Goal: Task Accomplishment & Management: Manage account settings

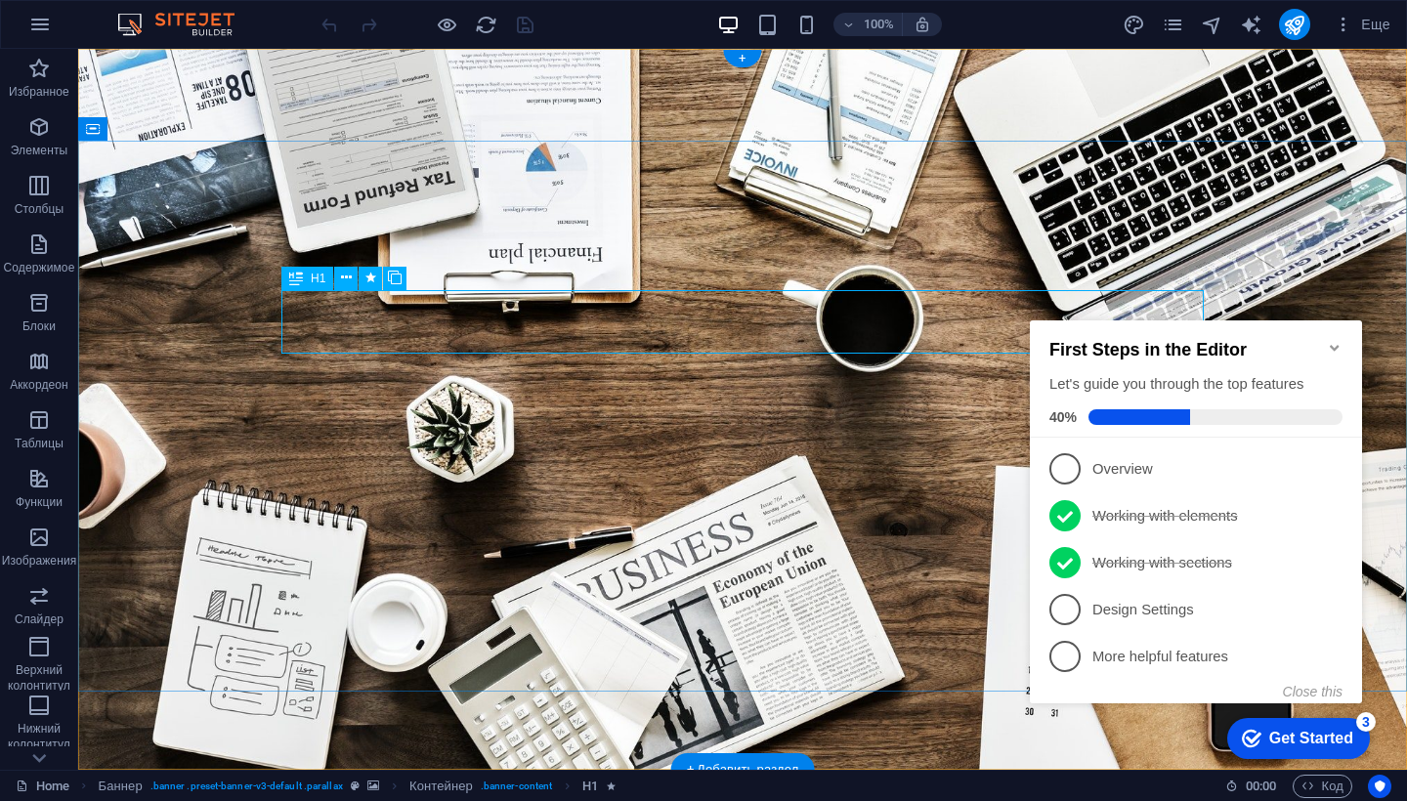
click at [1335, 344] on icon "Minimize checklist" at bounding box center [1335, 348] width 16 height 16
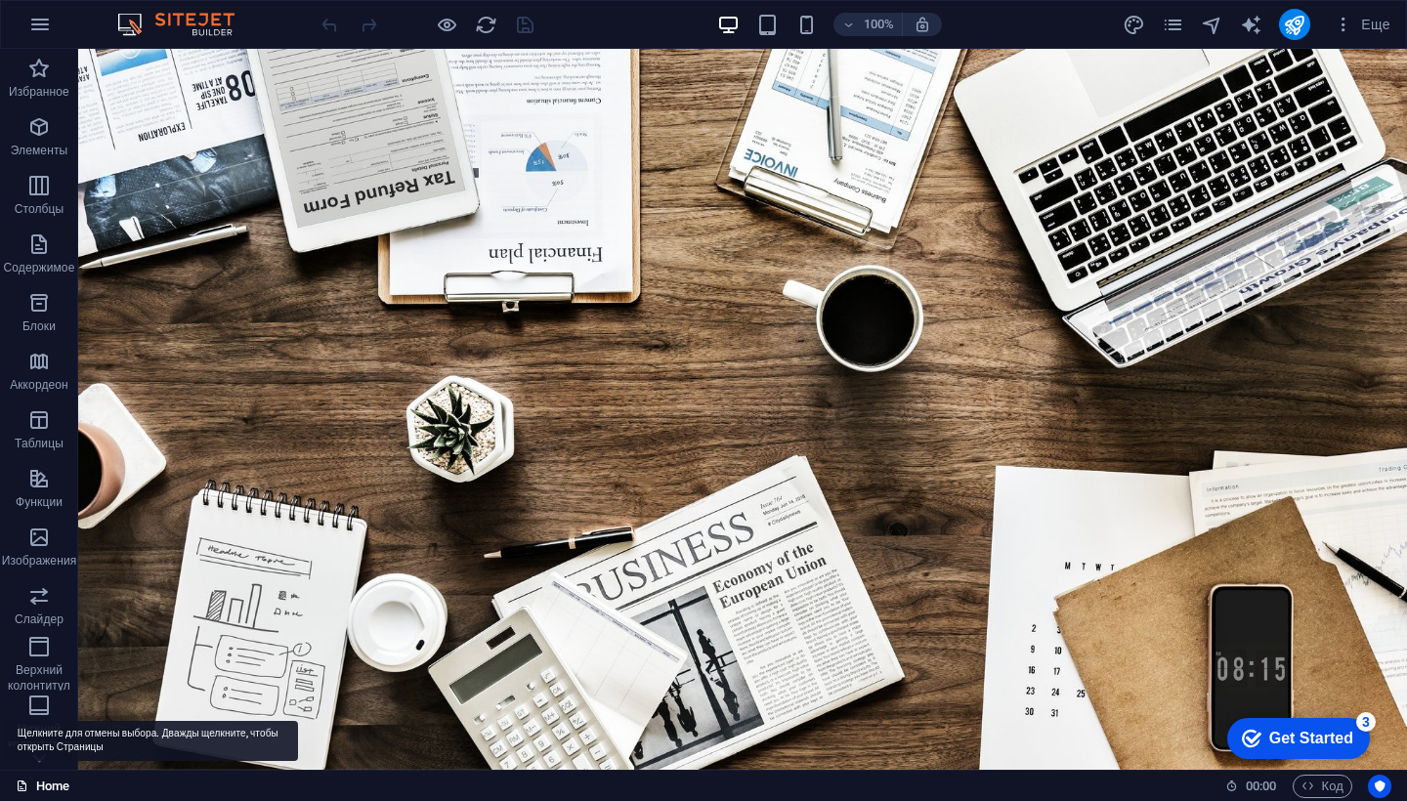
click at [52, 788] on link "Home" at bounding box center [43, 786] width 54 height 23
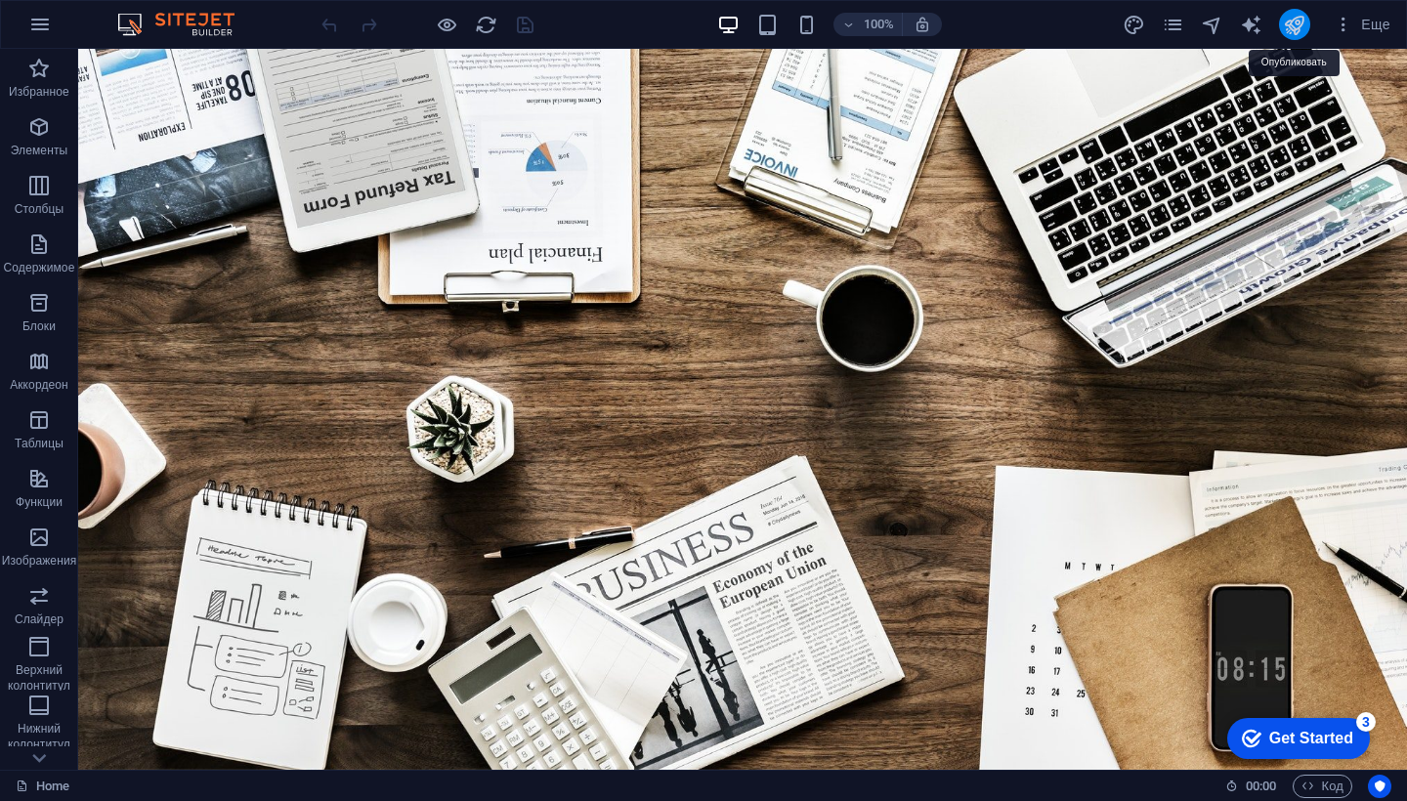
click at [1294, 28] on icon "publish" at bounding box center [1294, 25] width 22 height 22
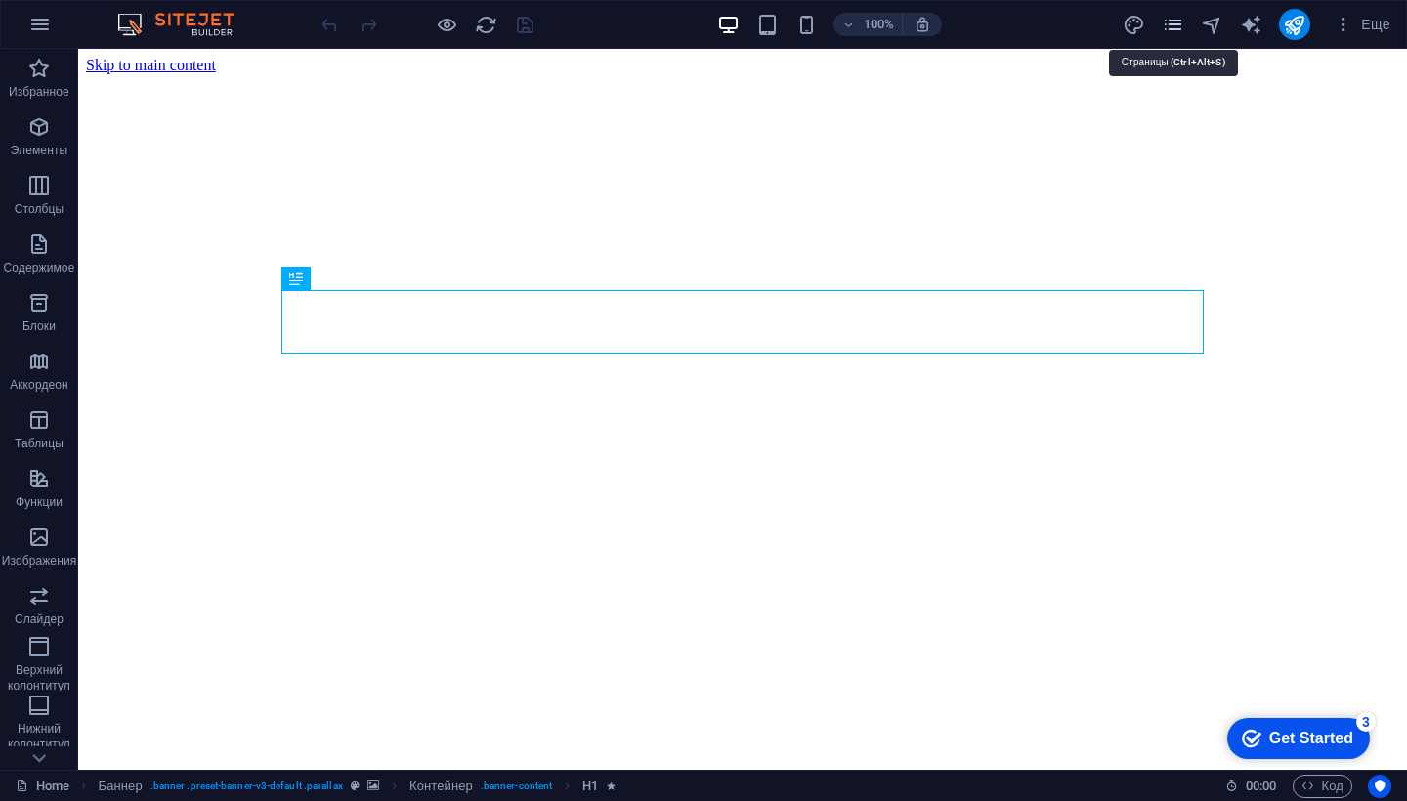
click at [1176, 33] on icon "pages" at bounding box center [1173, 25] width 22 height 22
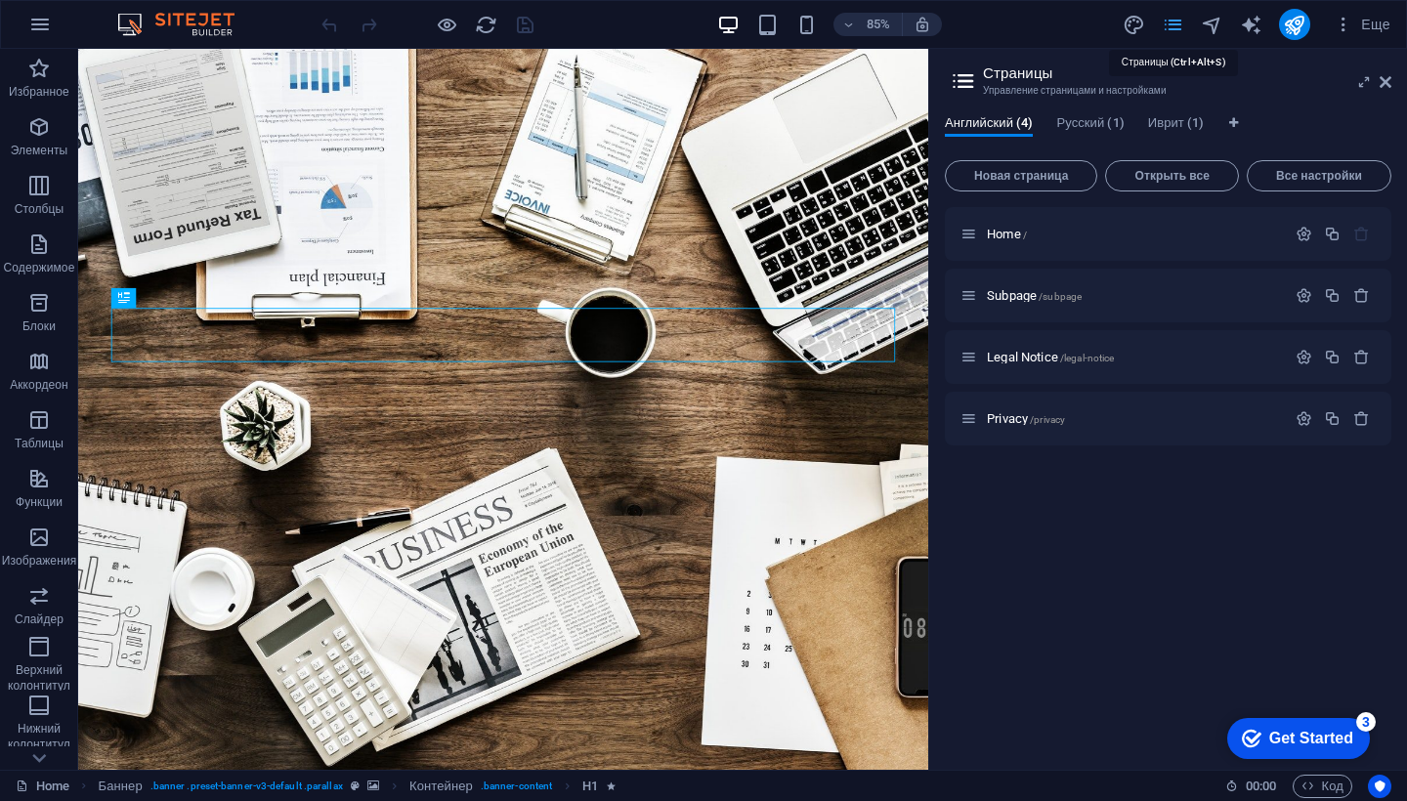
click at [1176, 33] on icon "pages" at bounding box center [1173, 25] width 22 height 22
click at [1369, 28] on span "Еще" at bounding box center [1362, 25] width 57 height 20
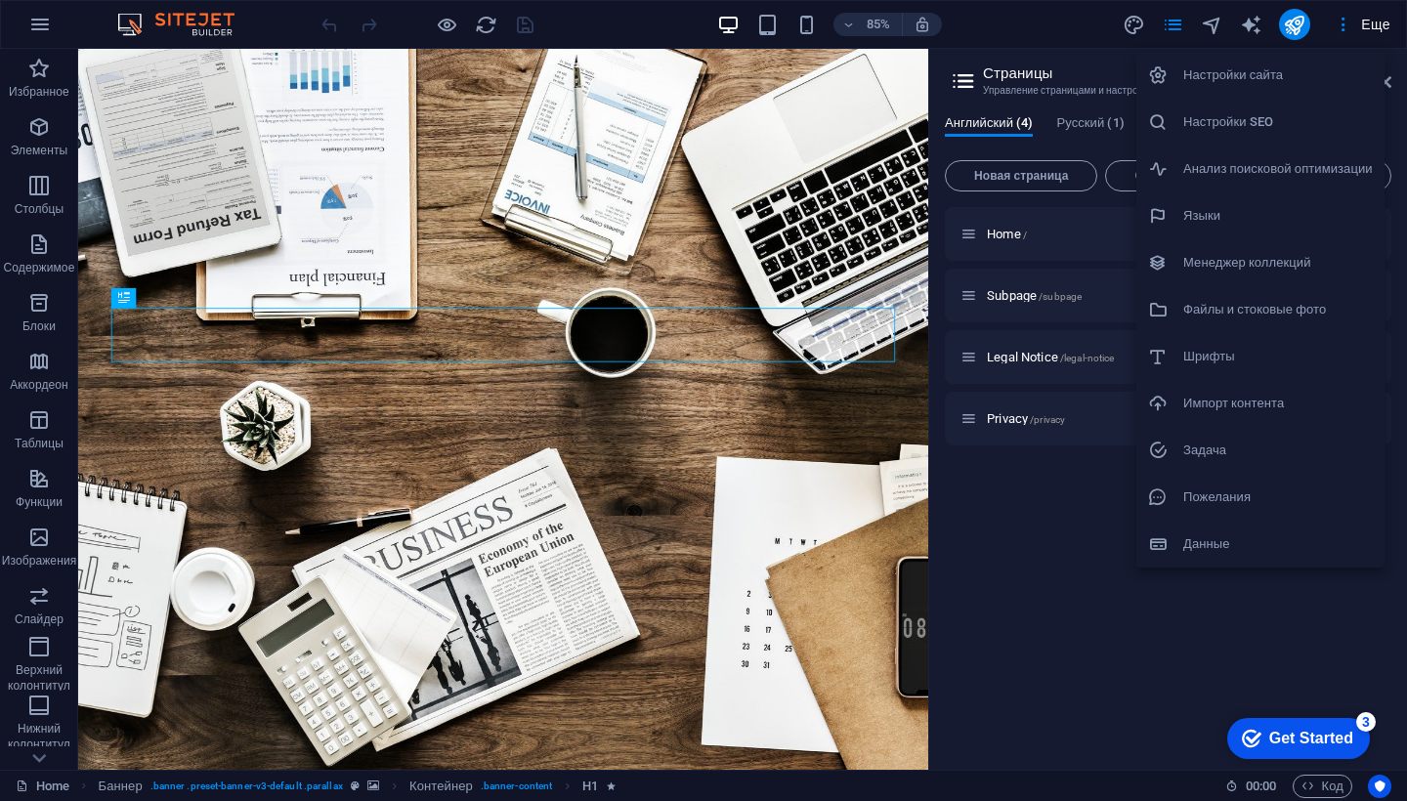
click at [1249, 81] on h6 "Настройки сайта" at bounding box center [1279, 75] width 190 height 23
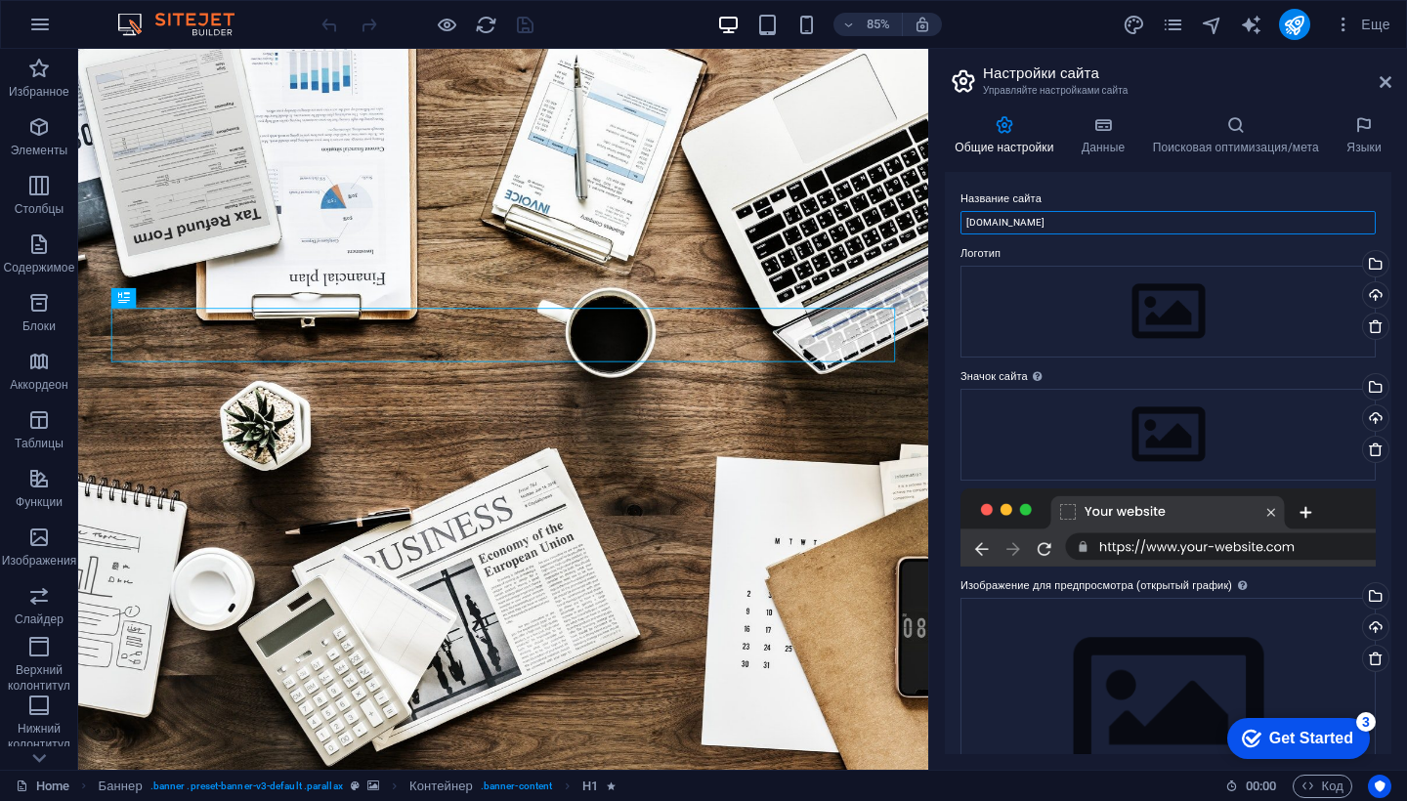
click at [1104, 225] on input "[DOMAIN_NAME]" at bounding box center [1168, 222] width 415 height 23
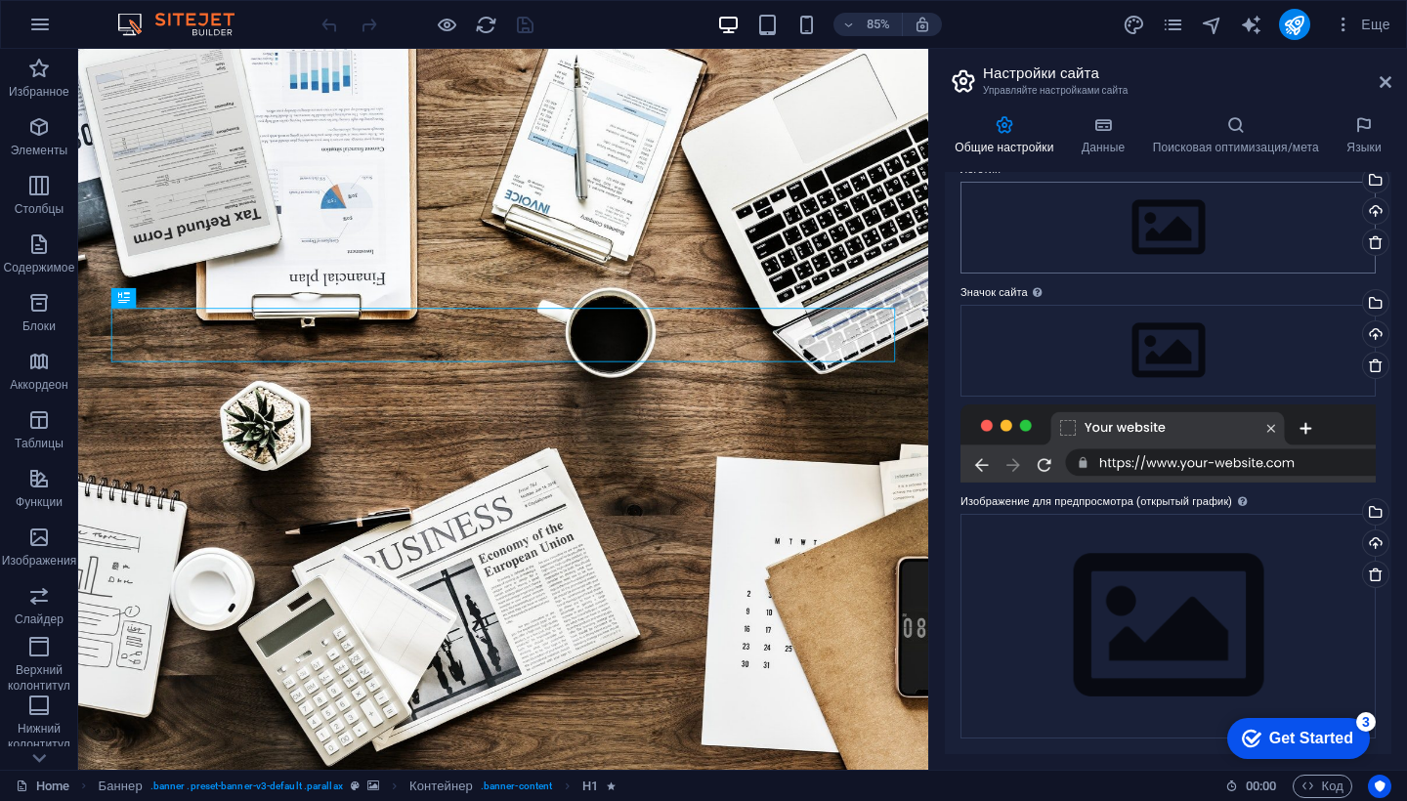
scroll to position [83, 0]
click at [1130, 471] on div at bounding box center [1168, 445] width 415 height 78
click at [1070, 434] on div at bounding box center [1168, 445] width 415 height 78
click at [1272, 432] on div at bounding box center [1168, 445] width 415 height 78
click at [1111, 145] on h4 "Данные" at bounding box center [1107, 135] width 71 height 41
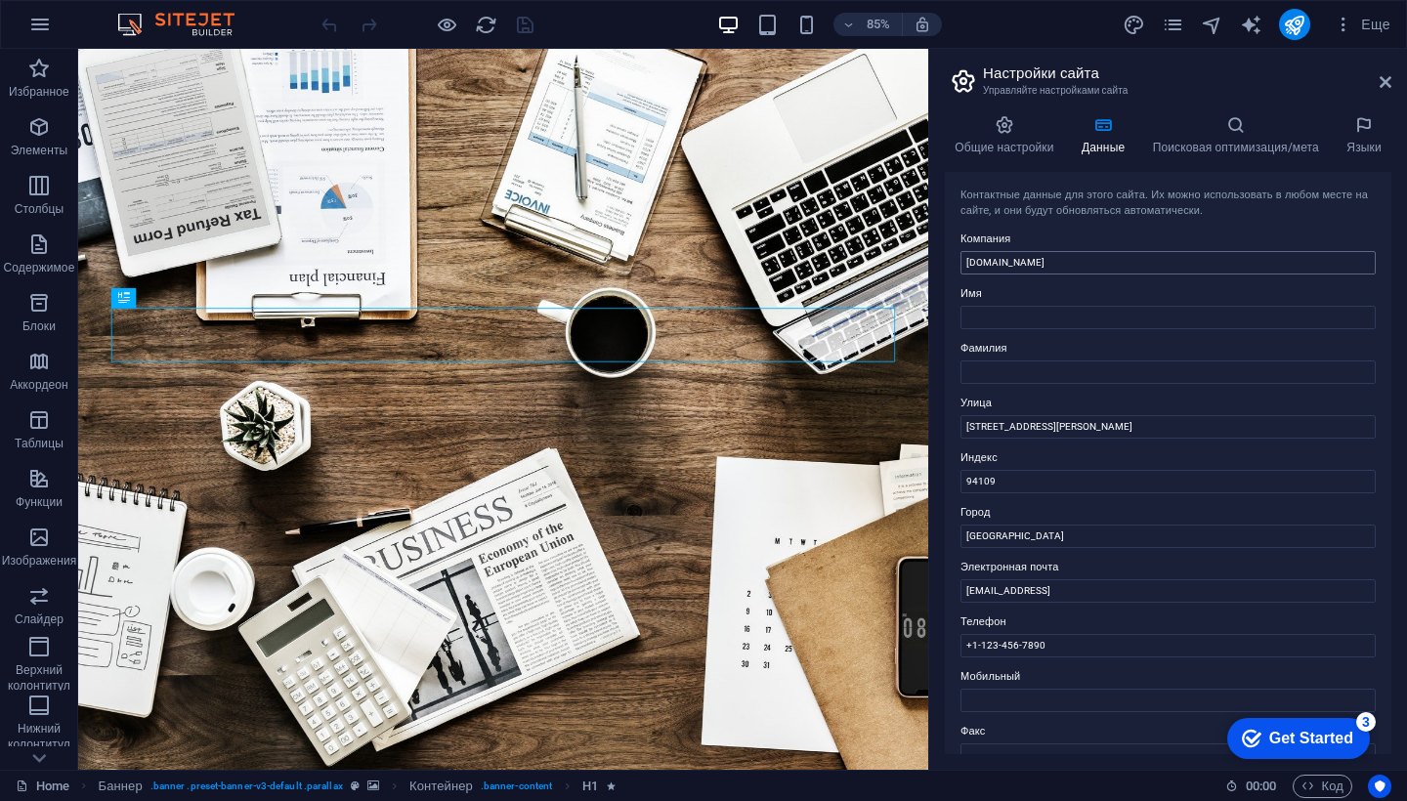
scroll to position [0, 0]
click at [1241, 126] on icon at bounding box center [1236, 125] width 187 height 20
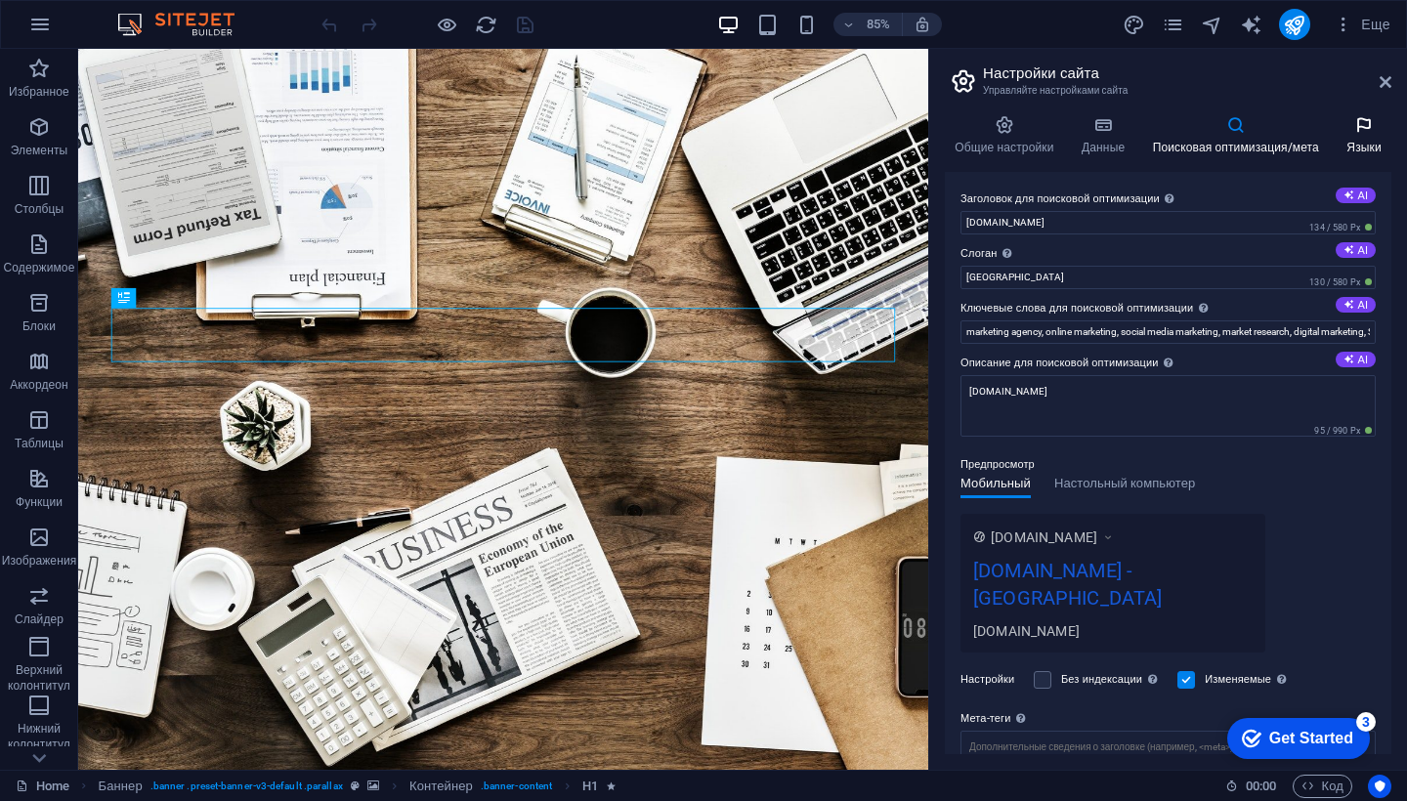
click at [1353, 136] on h4 "Языки" at bounding box center [1364, 135] width 55 height 41
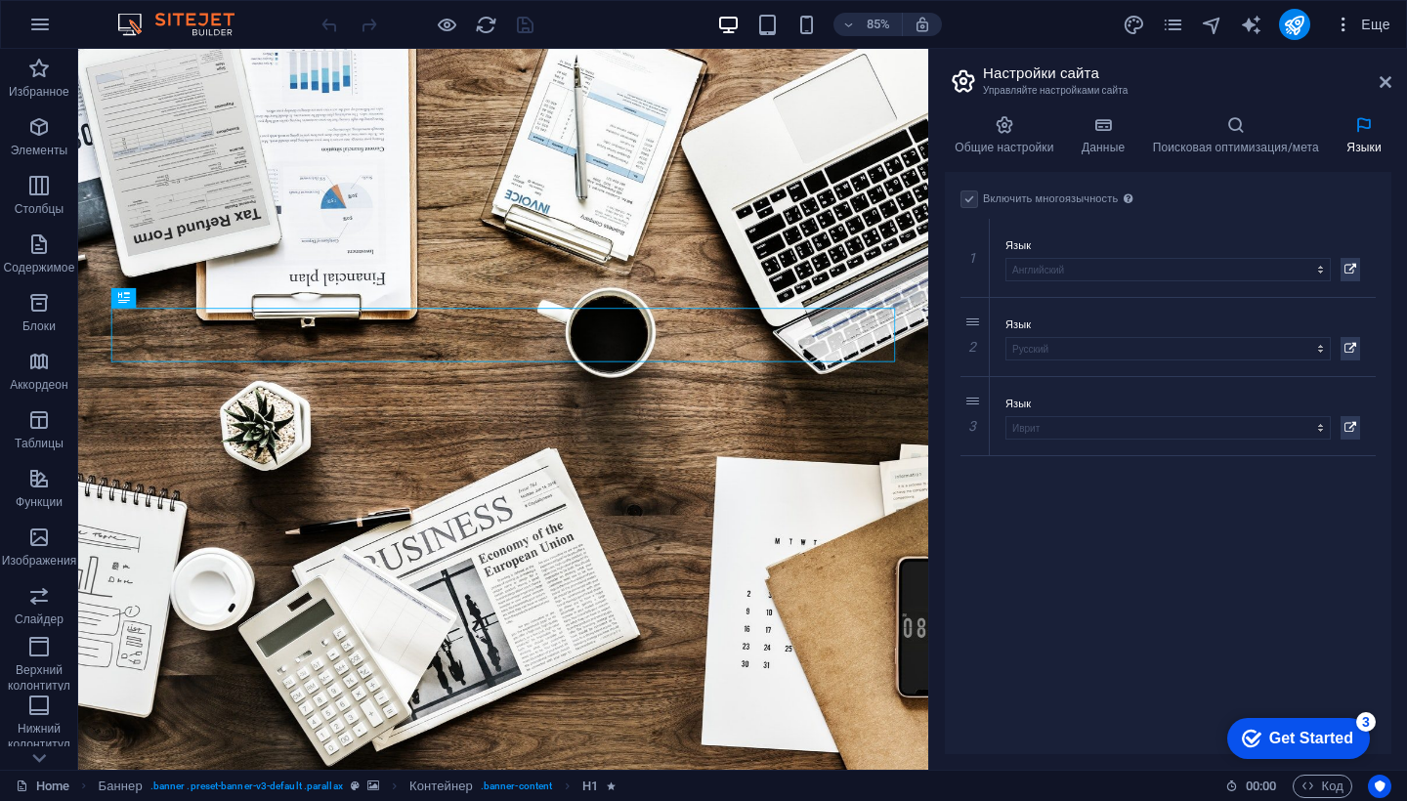
click at [1378, 27] on span "Еще" at bounding box center [1362, 25] width 57 height 20
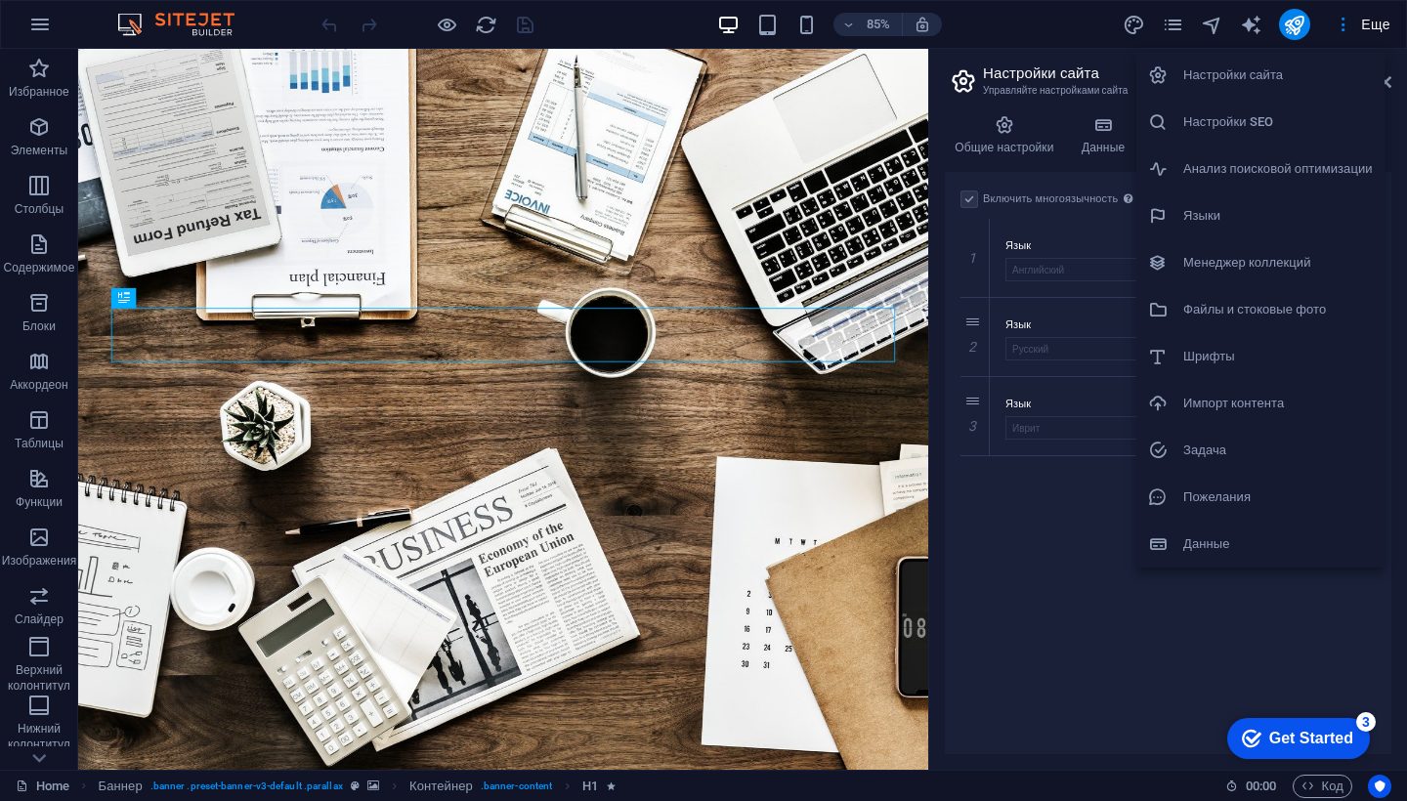
click at [1197, 539] on h6 "Данные" at bounding box center [1279, 544] width 190 height 23
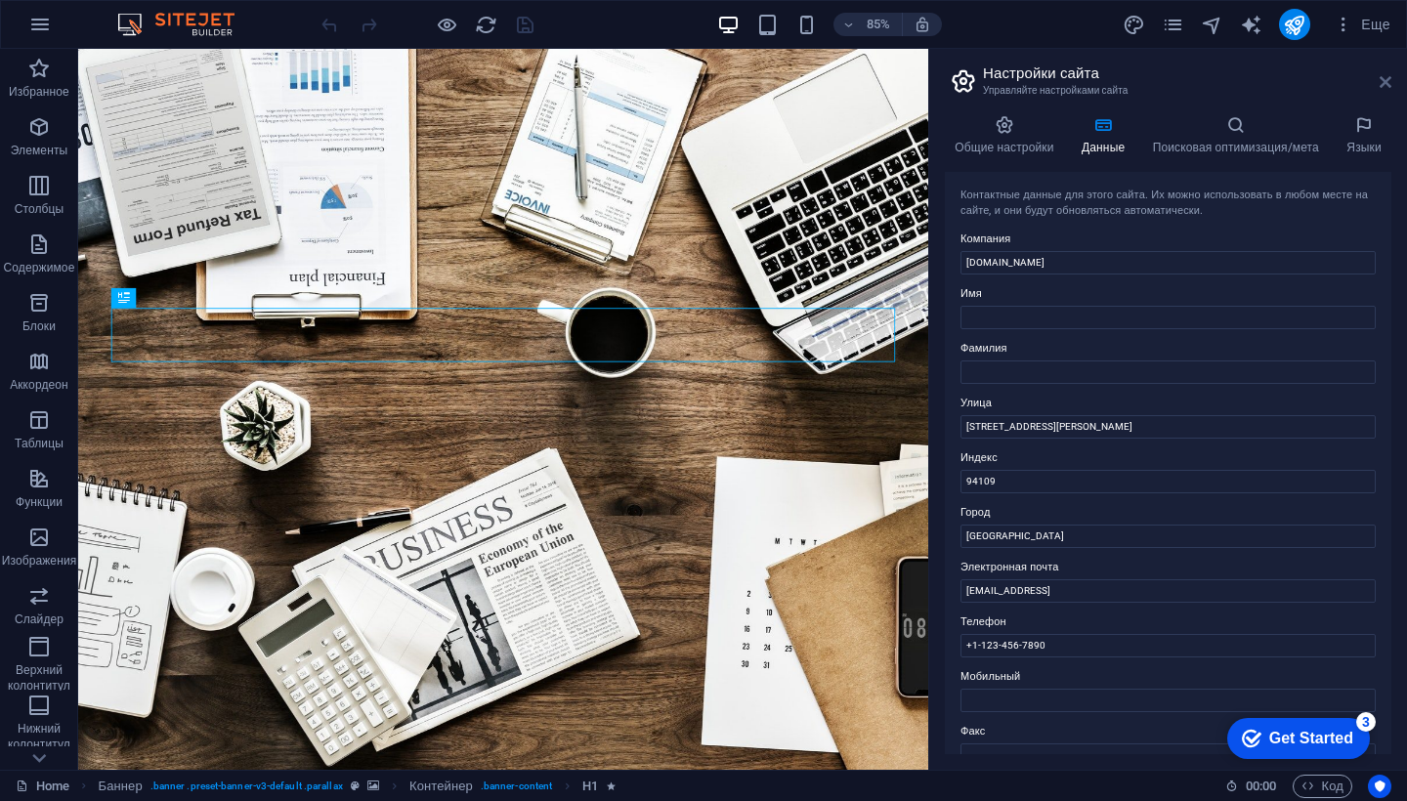
click at [1383, 80] on icon at bounding box center [1386, 82] width 12 height 16
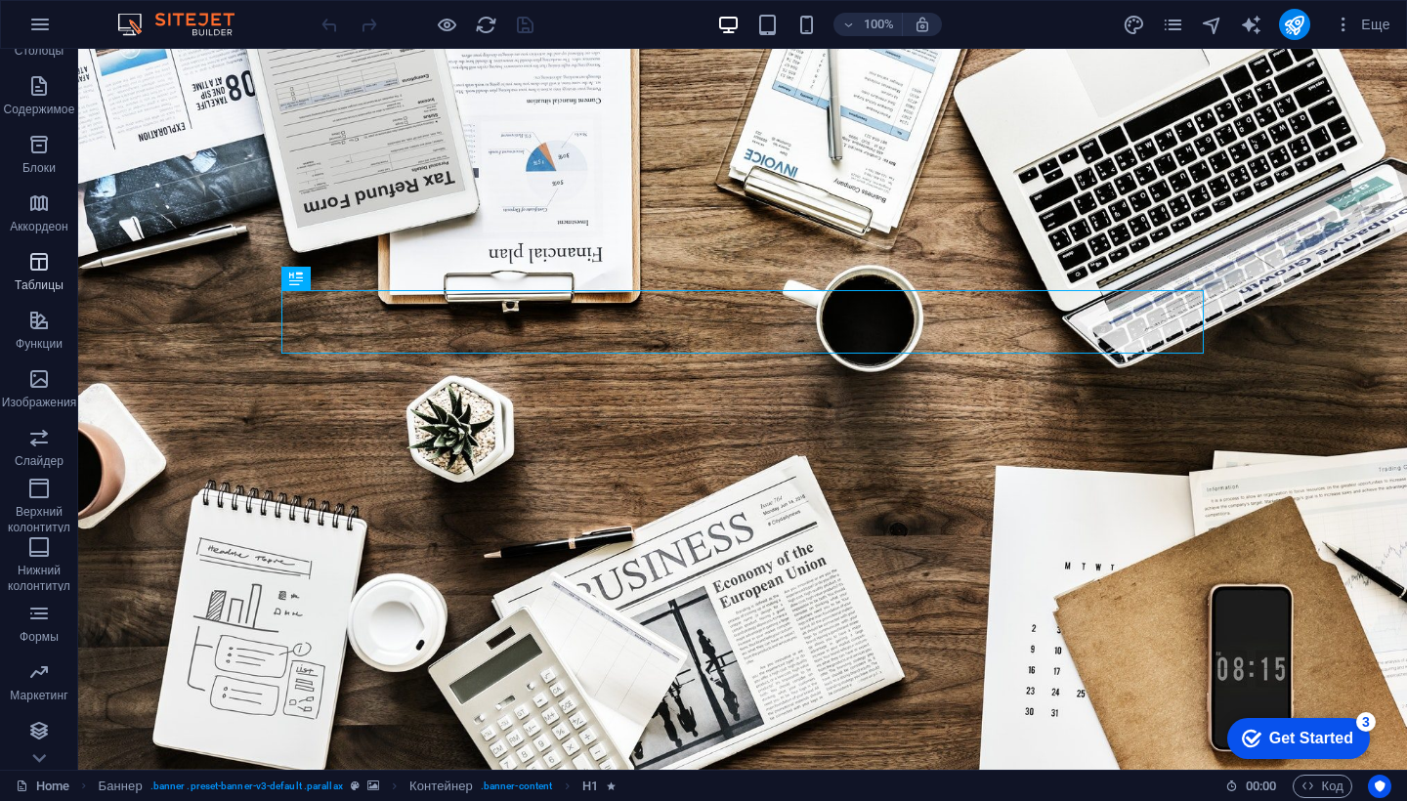
scroll to position [158, 0]
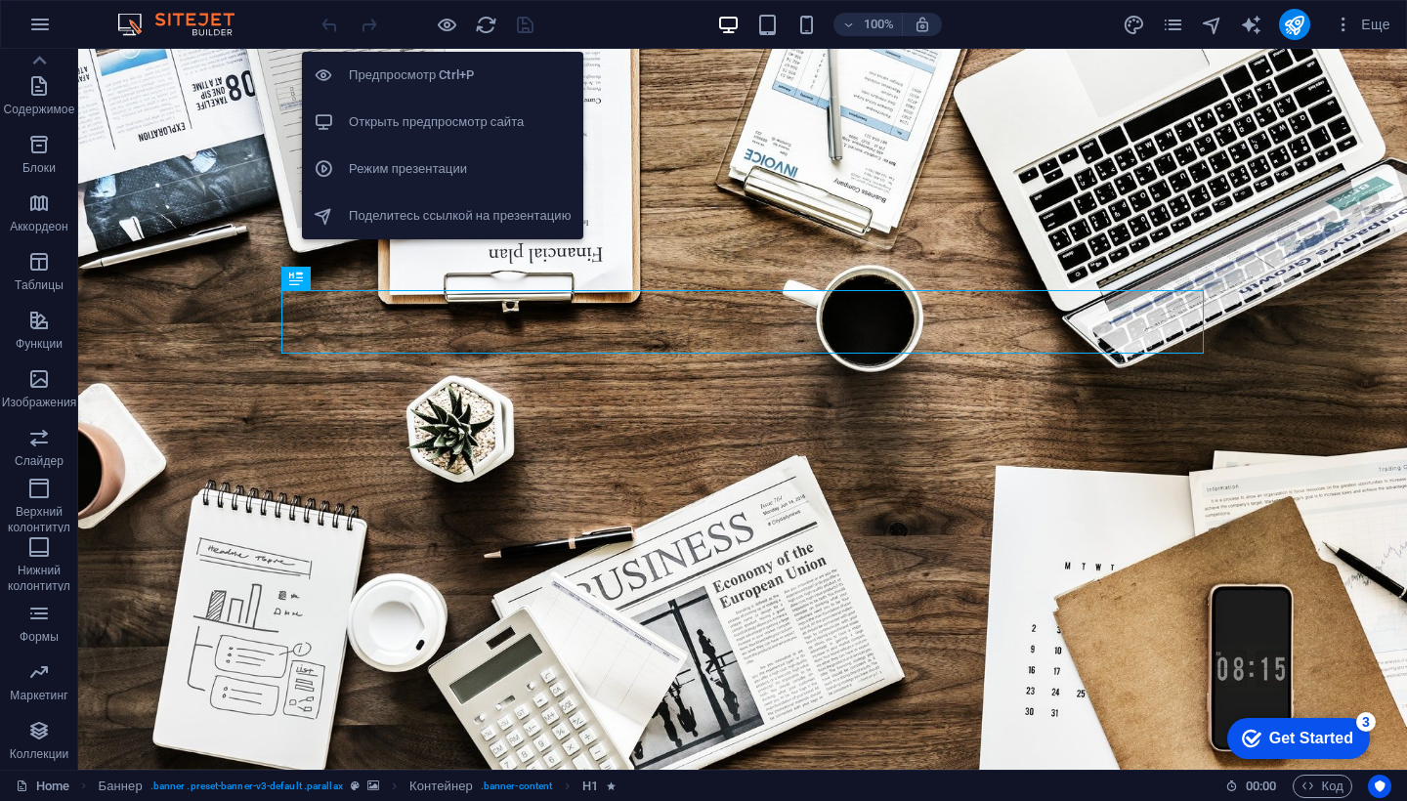
click at [420, 126] on h6 "Открыть предпросмотр сайта" at bounding box center [460, 121] width 223 height 23
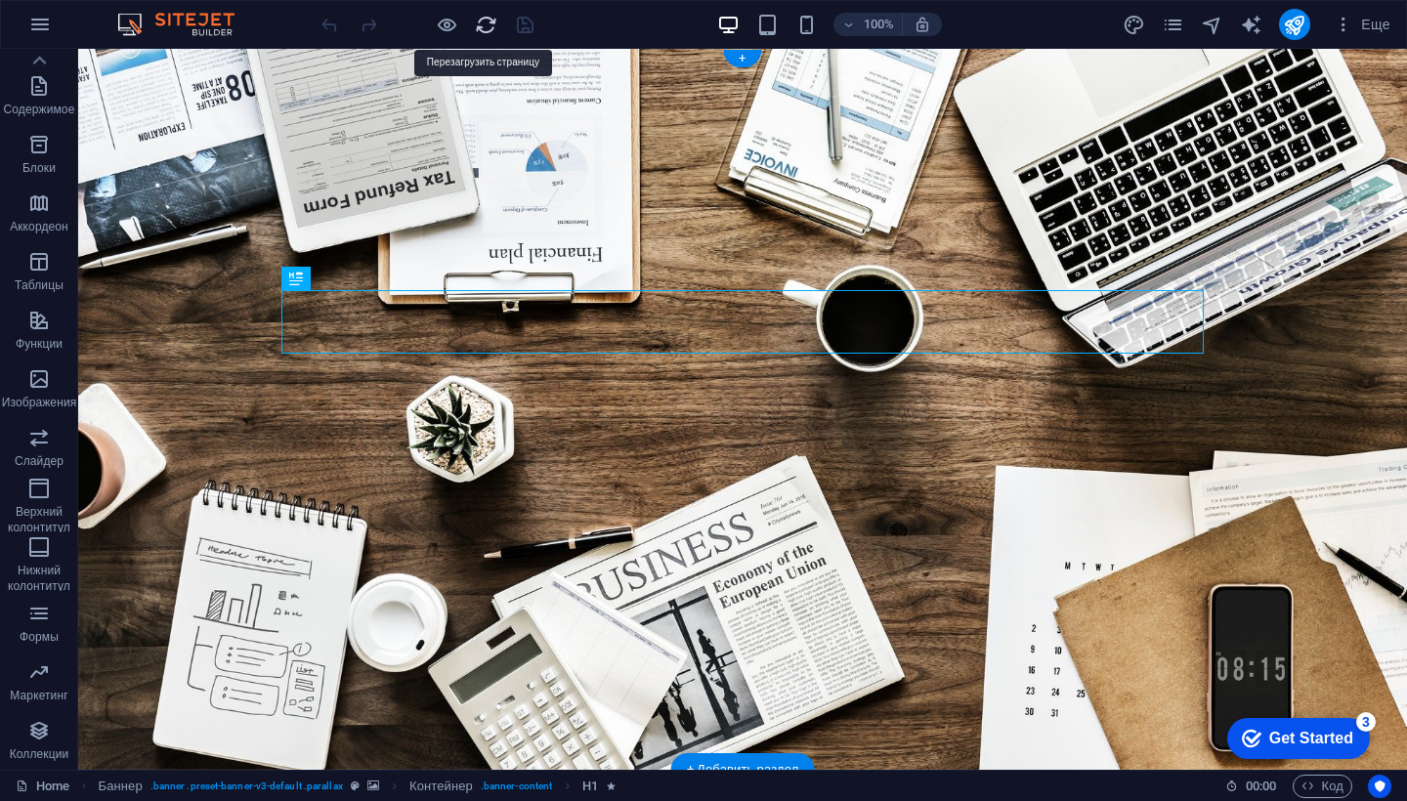
click at [481, 27] on icon "reload" at bounding box center [486, 25] width 22 height 22
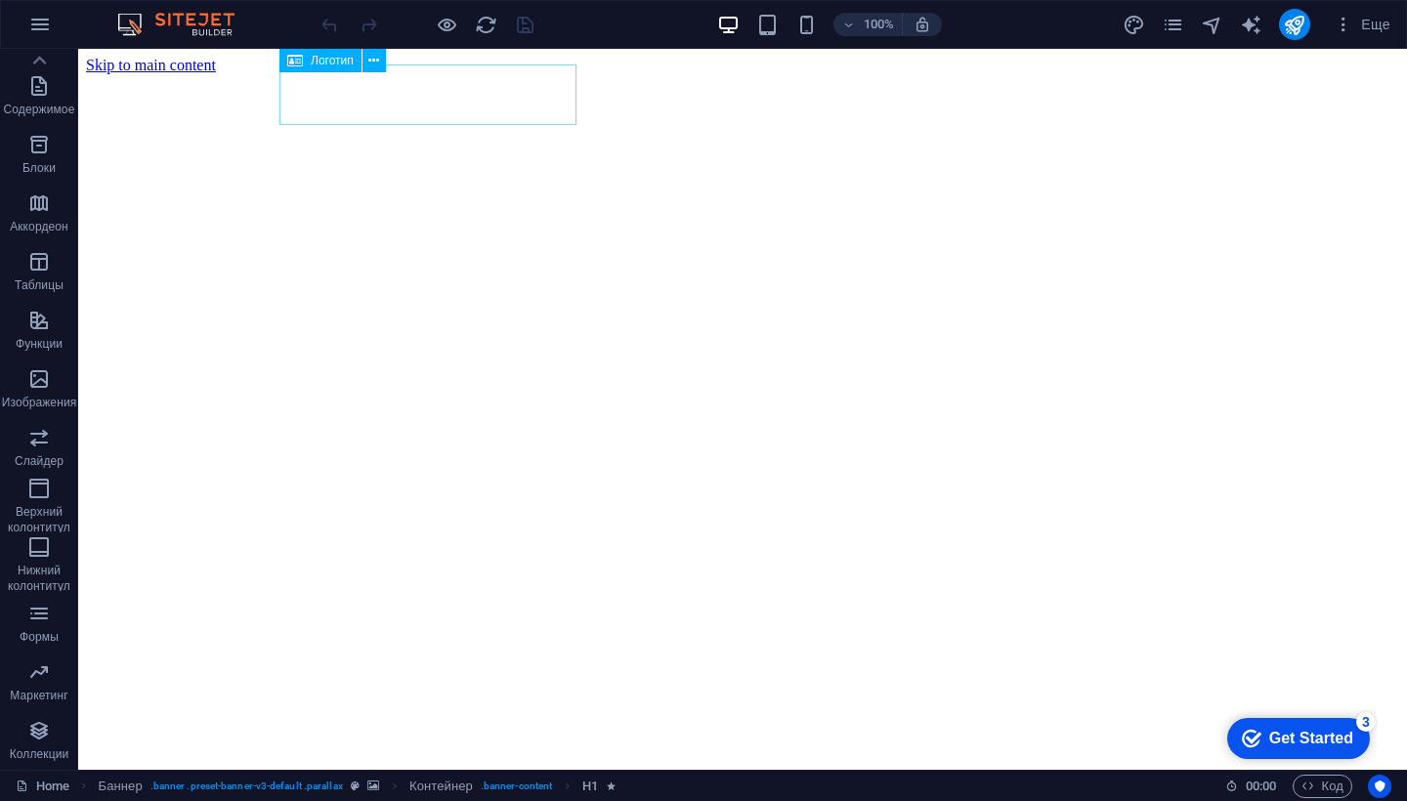
scroll to position [0, 0]
click at [1178, 26] on icon "pages" at bounding box center [1173, 25] width 22 height 22
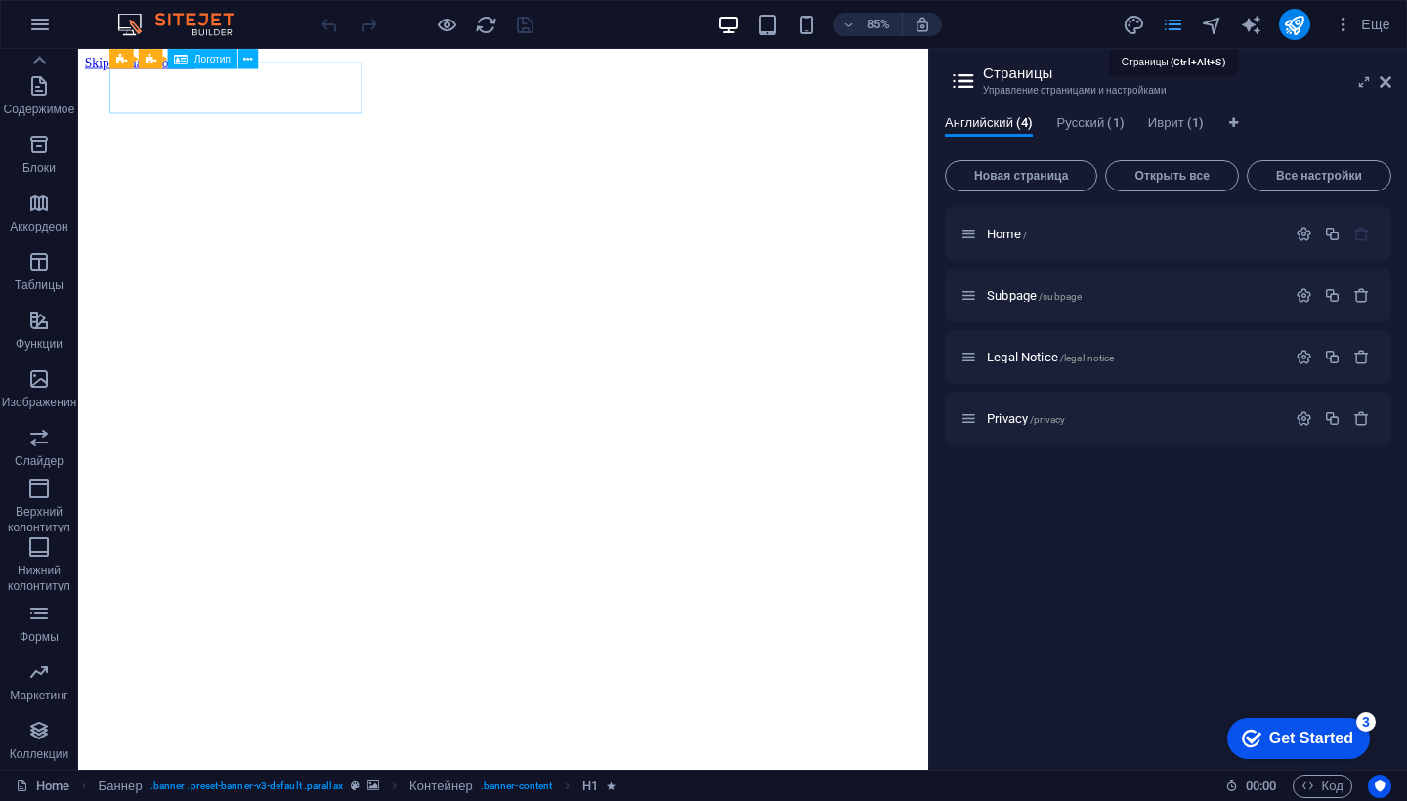
click at [1178, 26] on icon "pages" at bounding box center [1173, 25] width 22 height 22
click at [1177, 23] on icon "pages" at bounding box center [1173, 25] width 22 height 22
click at [1377, 88] on header "Страницы Управление страницами и настройками" at bounding box center [1170, 74] width 443 height 51
click at [1384, 88] on icon at bounding box center [1386, 82] width 12 height 16
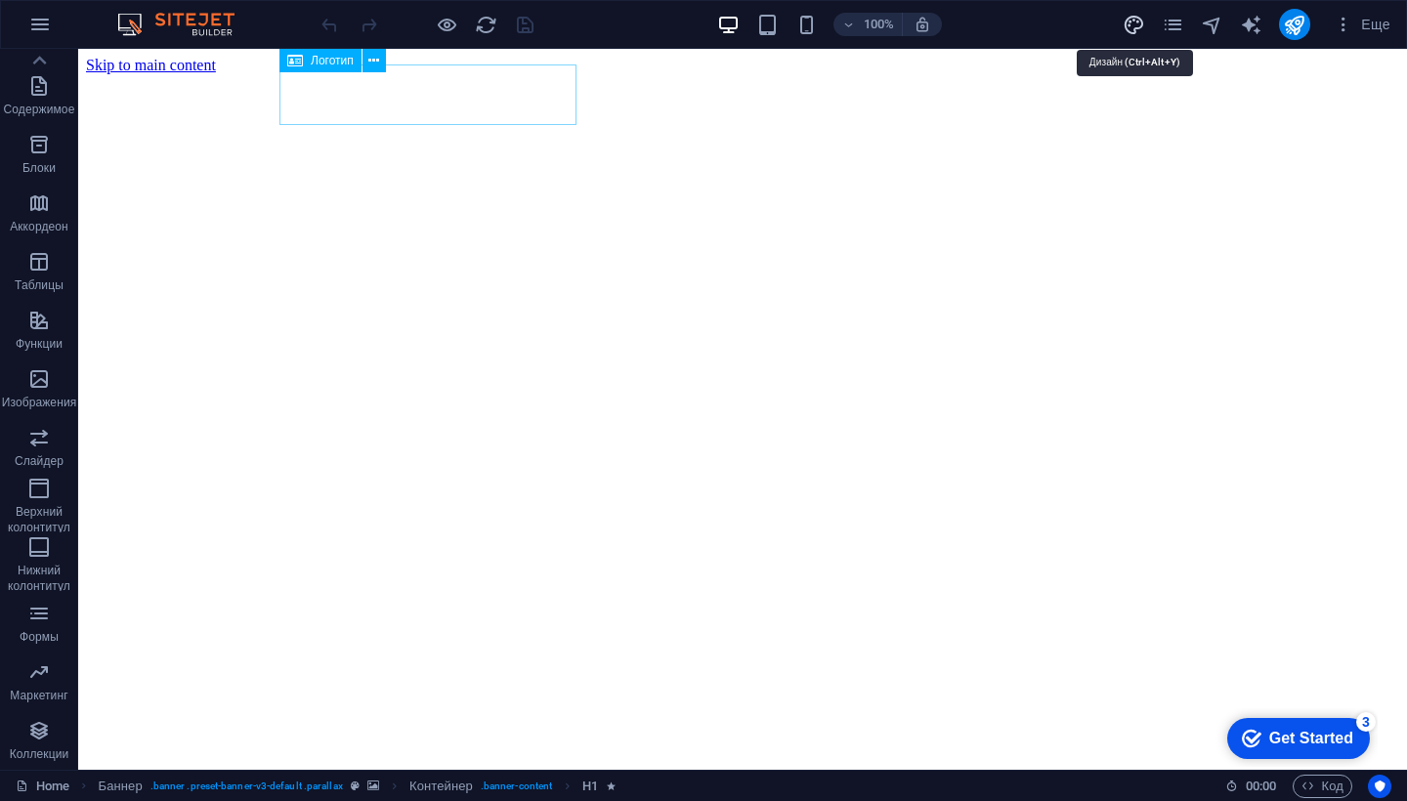
click at [1142, 22] on icon "design" at bounding box center [1134, 25] width 22 height 22
select select "rem"
select select "300"
select select "px"
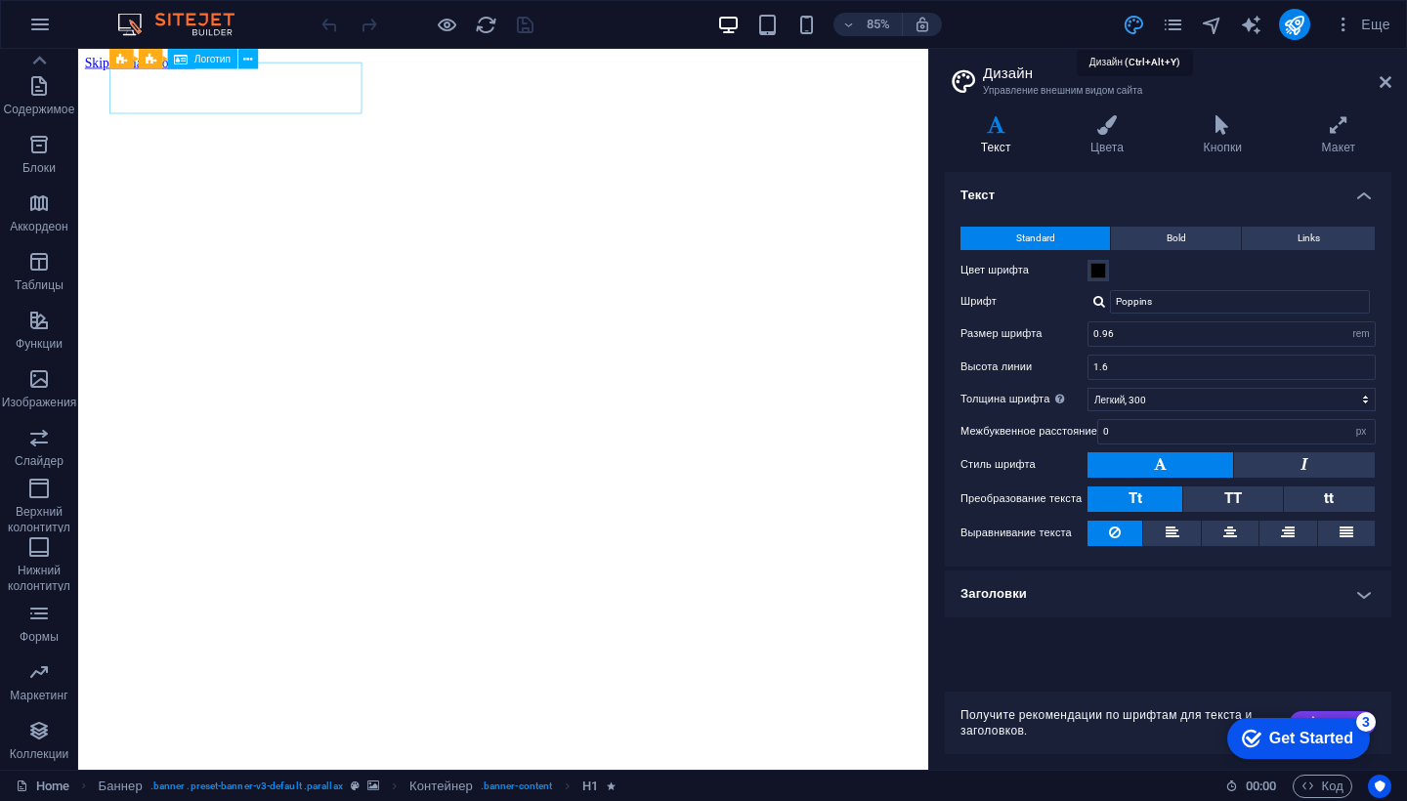
click at [1142, 22] on icon "design" at bounding box center [1134, 25] width 22 height 22
click at [1388, 80] on icon at bounding box center [1386, 82] width 12 height 16
